Goal: Task Accomplishment & Management: Use online tool/utility

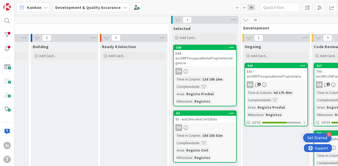
scroll to position [0, 165]
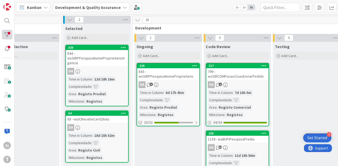
click at [7, 38] on div at bounding box center [7, 35] width 11 height 10
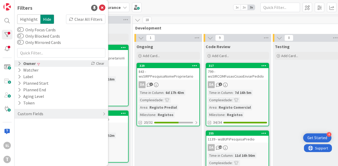
click at [32, 64] on div "Owner" at bounding box center [26, 63] width 19 height 7
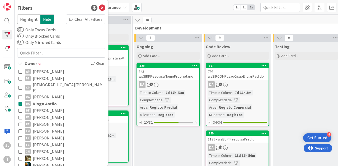
click at [48, 101] on span "Diogo Antão" at bounding box center [45, 104] width 24 height 7
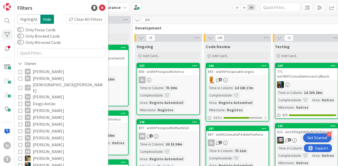
scroll to position [126, 0]
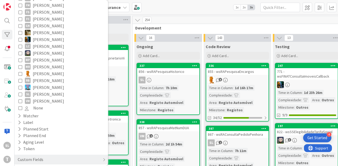
click at [46, 91] on span "[PERSON_NAME]" at bounding box center [48, 94] width 31 height 7
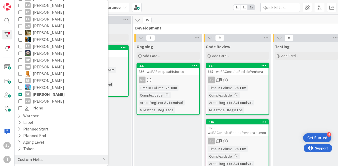
scroll to position [21, 0]
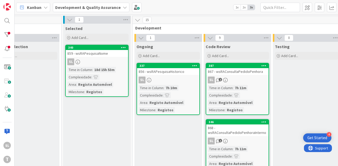
click at [168, 71] on div "856 - wsRAPesquisaHistorico" at bounding box center [168, 71] width 62 height 7
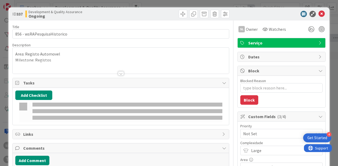
type textarea "x"
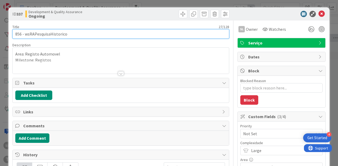
click at [51, 33] on input "856 - wsRAPesquisaHistorico" at bounding box center [120, 33] width 217 height 9
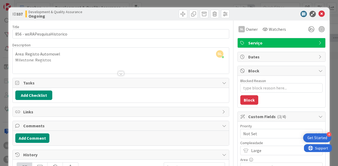
click at [159, 3] on div "ID 337 Development & Quality Assurance Ongoing Title 27 / 128 856 - wsRAPesquis…" at bounding box center [169, 83] width 338 height 166
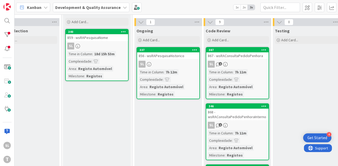
scroll to position [0, 165]
